Goal: Information Seeking & Learning: Learn about a topic

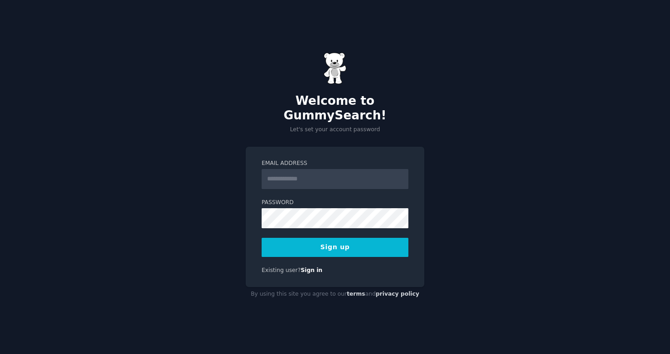
click at [348, 169] on input "Email Address" at bounding box center [334, 179] width 147 height 20
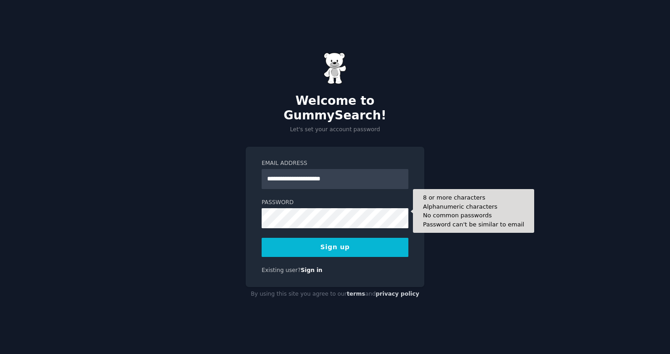
type input "**********"
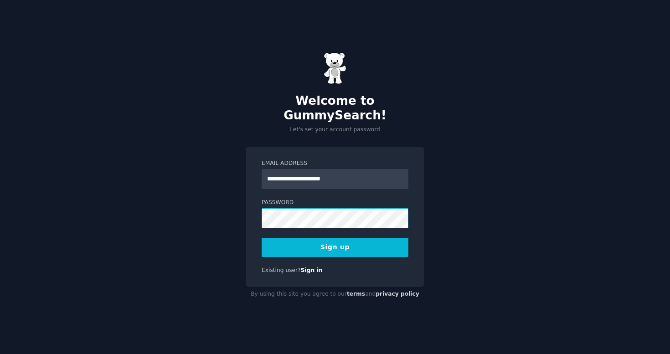
click at [335, 240] on button "Sign up" at bounding box center [334, 247] width 147 height 19
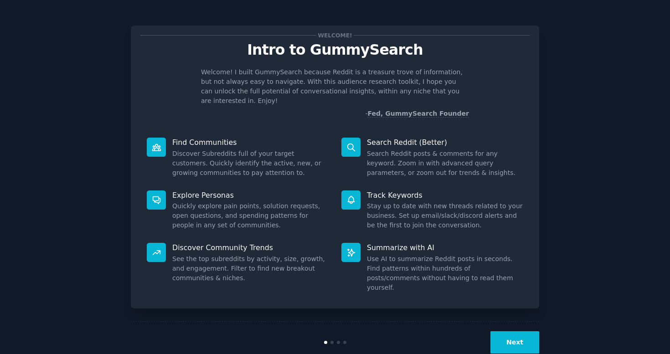
click at [515, 331] on button "Next" at bounding box center [514, 342] width 49 height 22
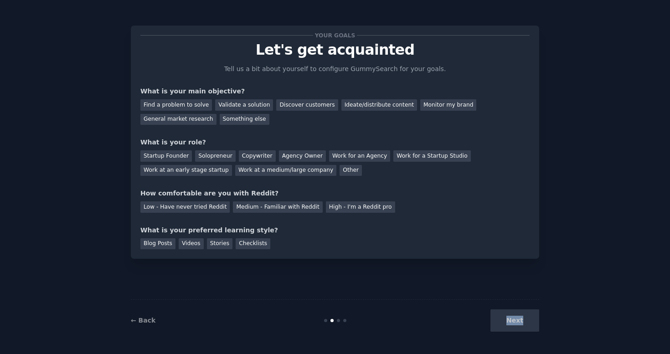
click at [515, 326] on div "Next" at bounding box center [471, 320] width 136 height 22
click at [203, 106] on div "Find a problem to solve" at bounding box center [176, 104] width 72 height 11
click at [179, 120] on div "General market research" at bounding box center [178, 119] width 76 height 11
click at [181, 105] on div "Find a problem to solve" at bounding box center [176, 104] width 72 height 11
click at [174, 157] on div "Startup Founder" at bounding box center [165, 155] width 51 height 11
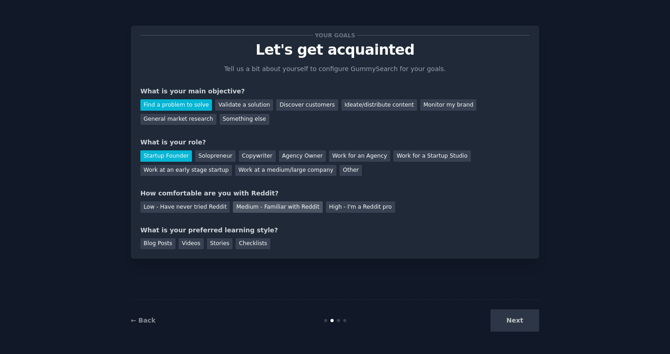
click at [272, 208] on div "Medium - Familiar with Reddit" at bounding box center [277, 206] width 89 height 11
click at [166, 241] on div "Blog Posts" at bounding box center [157, 243] width 35 height 11
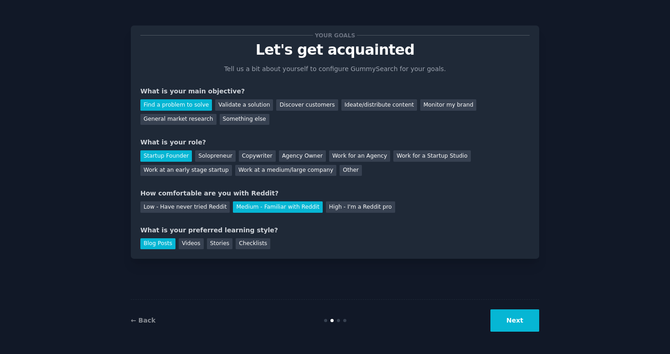
click at [512, 312] on button "Next" at bounding box center [514, 320] width 49 height 22
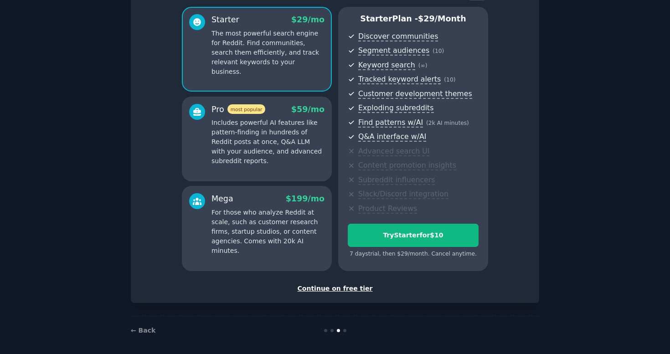
click at [350, 287] on div "Continue on free tier" at bounding box center [334, 289] width 389 height 10
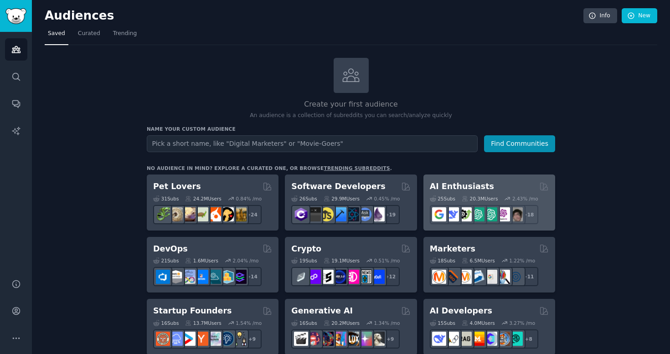
click at [458, 182] on h2 "AI Enthusiasts" at bounding box center [462, 186] width 64 height 11
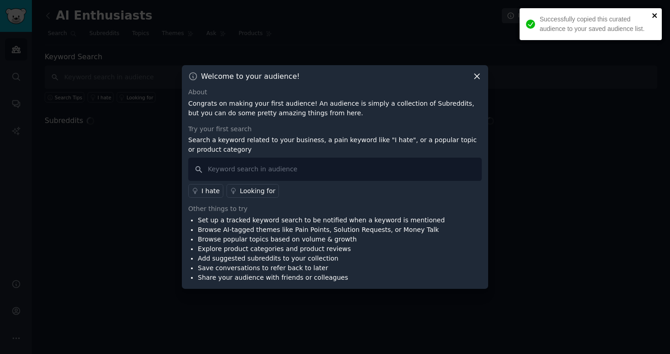
click at [655, 14] on icon "close" at bounding box center [654, 15] width 6 height 7
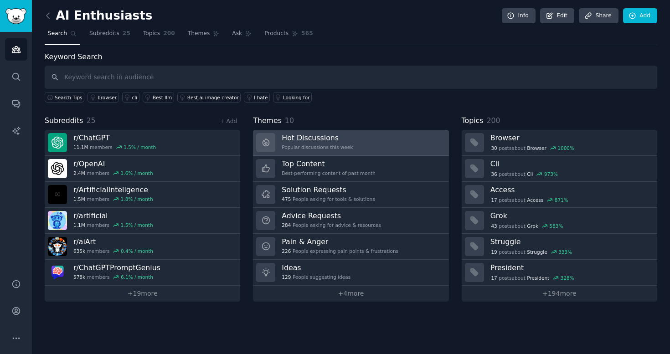
click at [338, 147] on div "Popular discussions this week" at bounding box center [317, 147] width 71 height 6
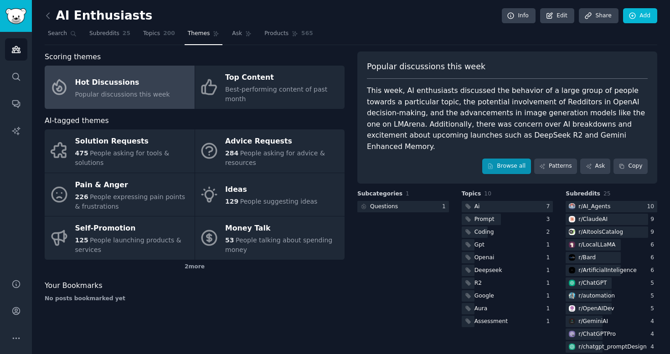
click at [506, 159] on link "Browse all" at bounding box center [506, 166] width 49 height 15
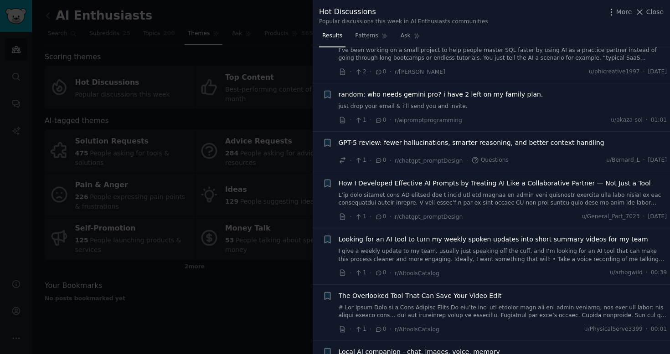
scroll to position [4242, 0]
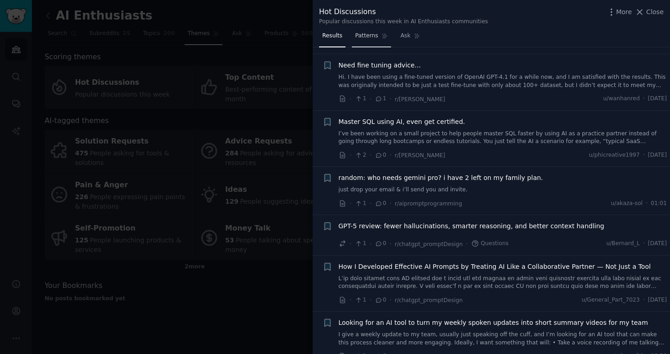
click at [374, 32] on span "Patterns" at bounding box center [366, 36] width 23 height 8
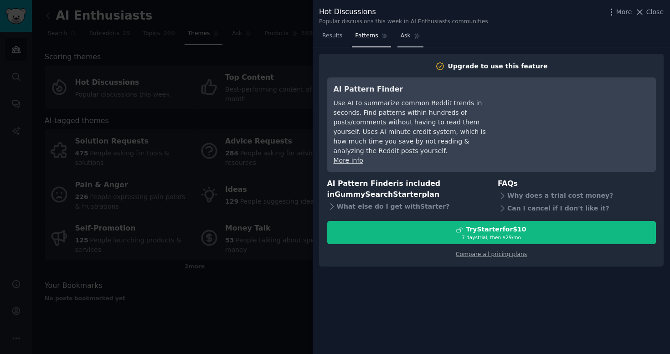
click at [416, 43] on link "Ask" at bounding box center [410, 38] width 26 height 19
